Goal: Information Seeking & Learning: Learn about a topic

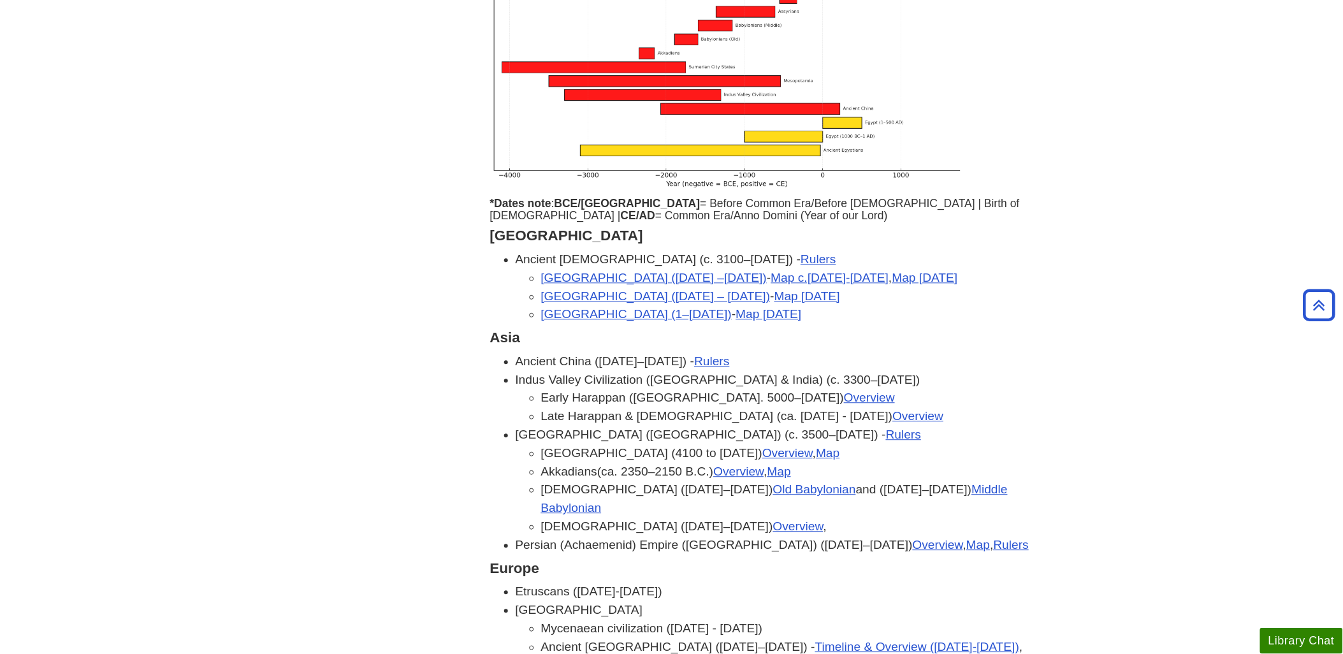
scroll to position [1062, 0]
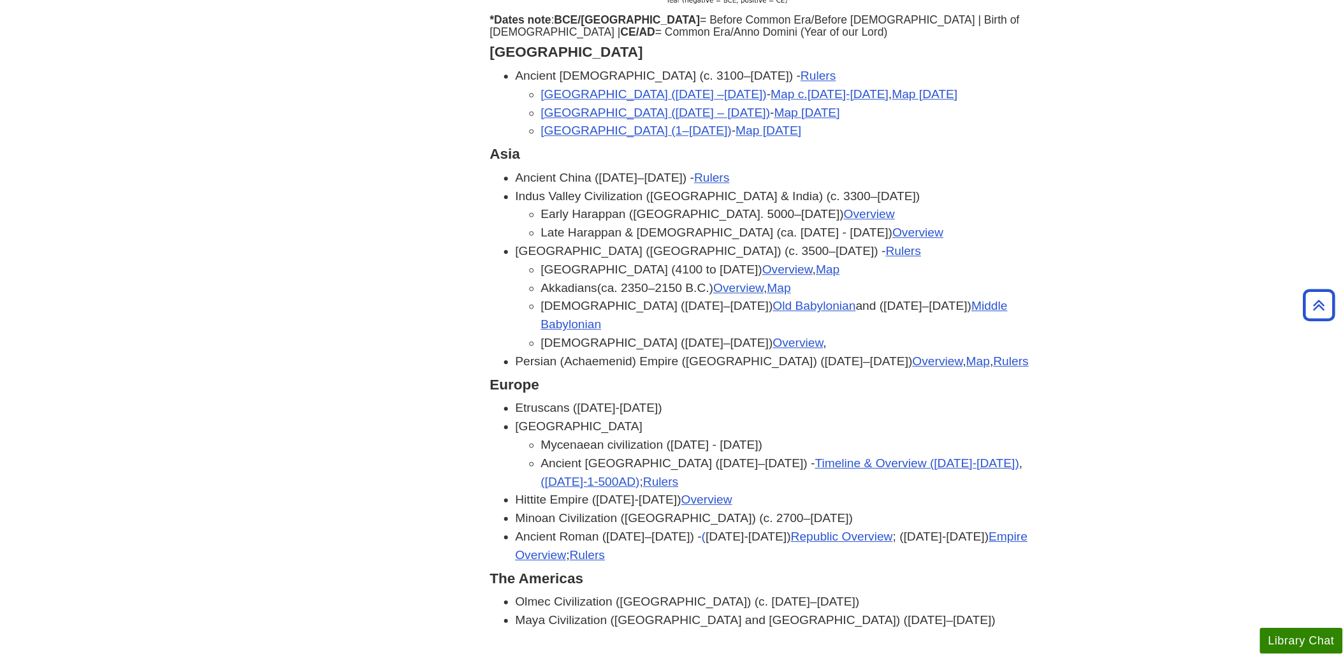
click at [75, 173] on body "Skip to Main Content Search My Davenport DU Library Library Guides HUMN101 Arts…" at bounding box center [671, 581] width 1343 height 3286
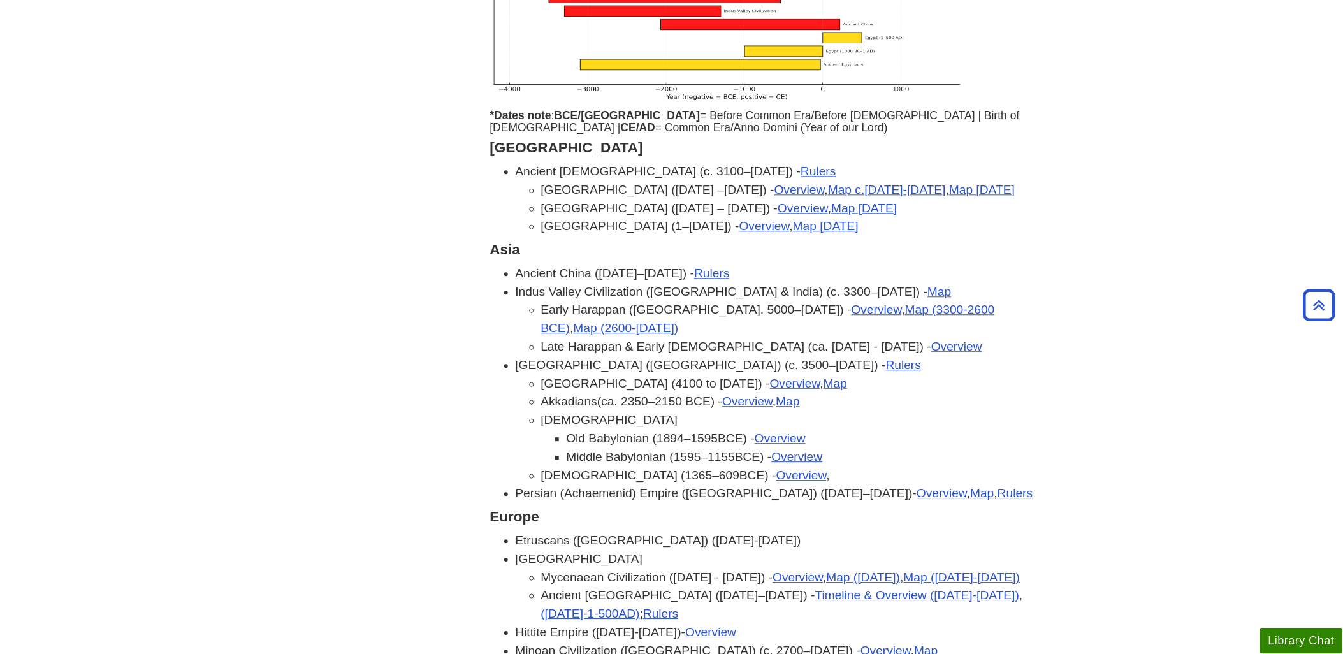
scroll to position [991, 0]
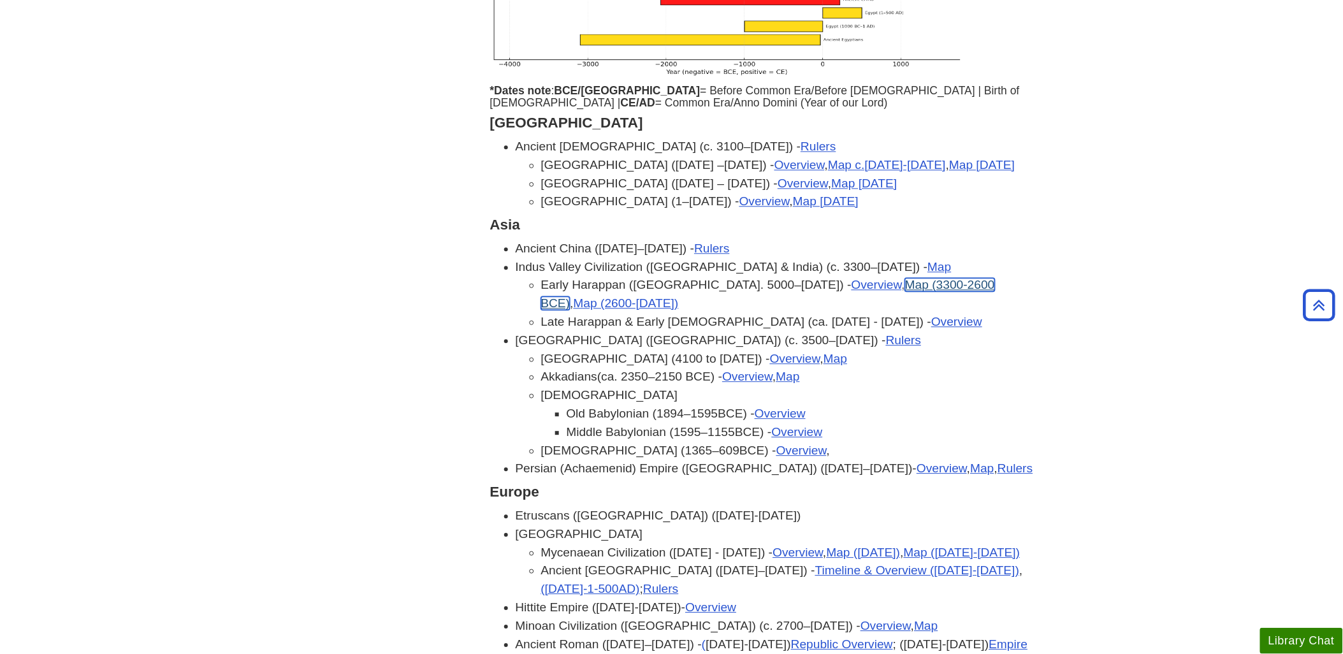
click at [823, 278] on link "Map (3300-2600 BCE)" at bounding box center [768, 294] width 454 height 32
click at [679, 296] on link "Map (2600-1900 BCE)" at bounding box center [626, 302] width 105 height 13
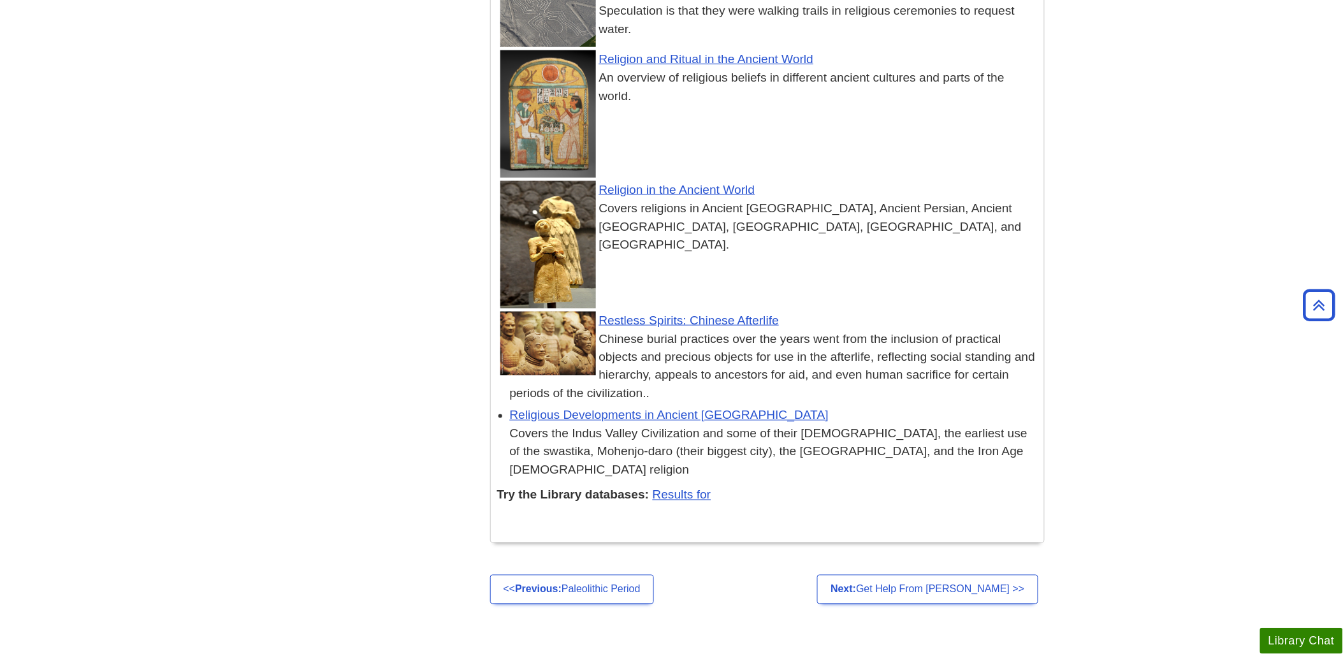
scroll to position [4116, 0]
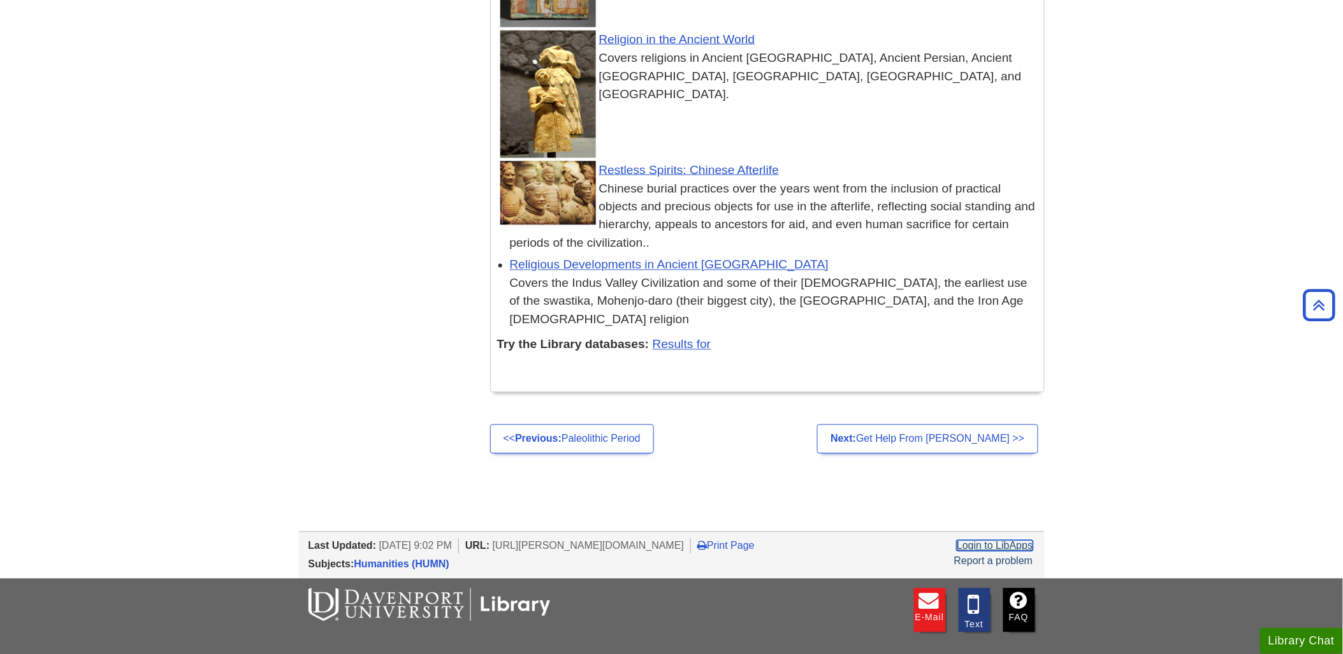
click at [992, 540] on link "Login to LibApps" at bounding box center [995, 545] width 76 height 11
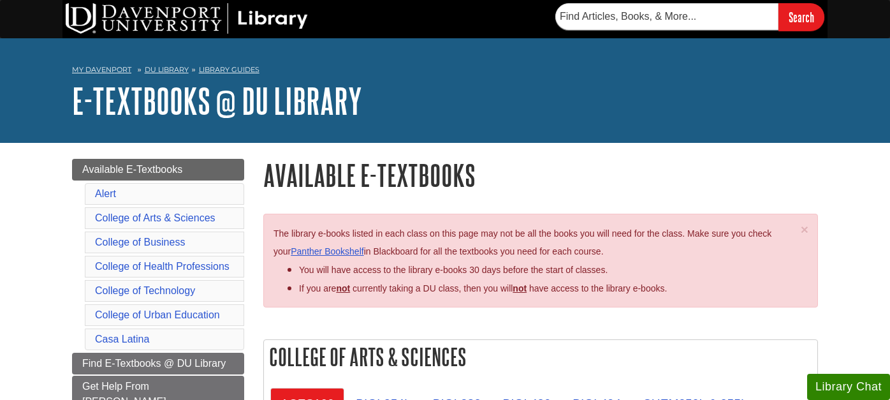
scroll to position [141, 0]
